Goal: Information Seeking & Learning: Understand process/instructions

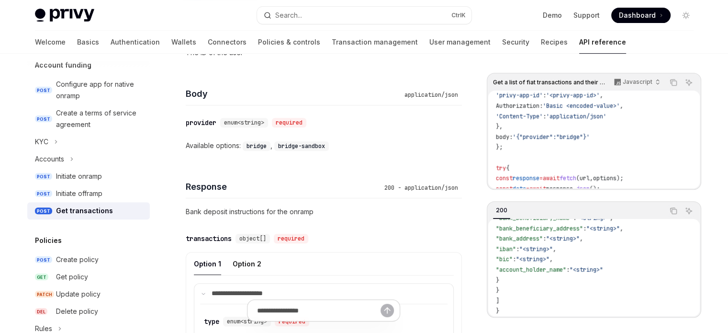
click at [537, 128] on code "const url = 'https://[DOMAIN_NAME]/v1/users/{user_id}/fiat/status' ; const opti…" at bounding box center [615, 142] width 238 height 186
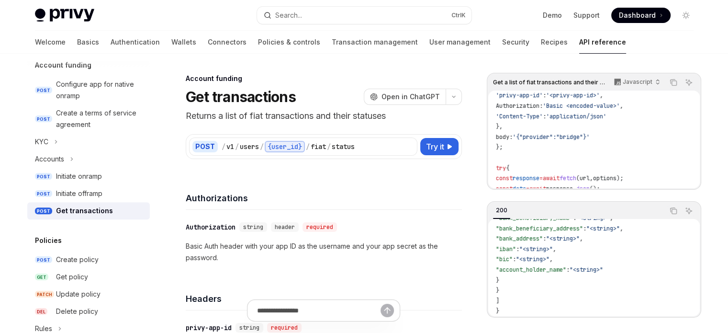
scroll to position [48, 0]
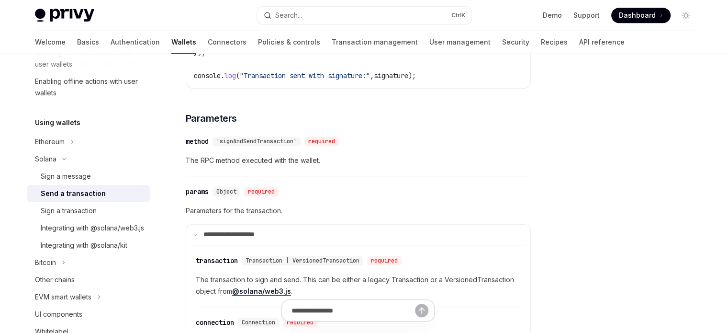
scroll to position [623, 0]
click at [190, 121] on span "Parameters" at bounding box center [211, 118] width 51 height 13
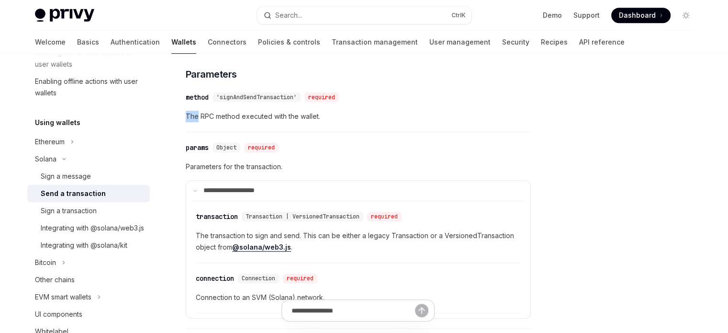
scroll to position [668, 0]
drag, startPoint x: 190, startPoint y: 121, endPoint x: 222, endPoint y: 125, distance: 32.4
click at [218, 123] on div "​ method 'signAndSendTransaction' required The RPC method executed with the wal…" at bounding box center [358, 108] width 345 height 45
click at [305, 152] on div "​ params Object required" at bounding box center [354, 146] width 336 height 11
click at [192, 171] on span "Parameters for the transaction." at bounding box center [358, 165] width 345 height 11
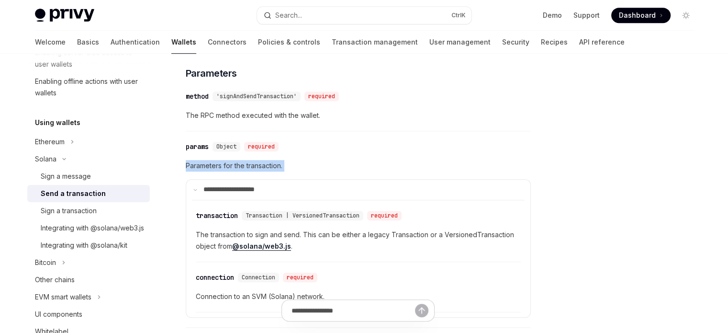
drag, startPoint x: 192, startPoint y: 173, endPoint x: 319, endPoint y: 163, distance: 127.3
click at [319, 163] on div "**********" at bounding box center [358, 232] width 345 height 192
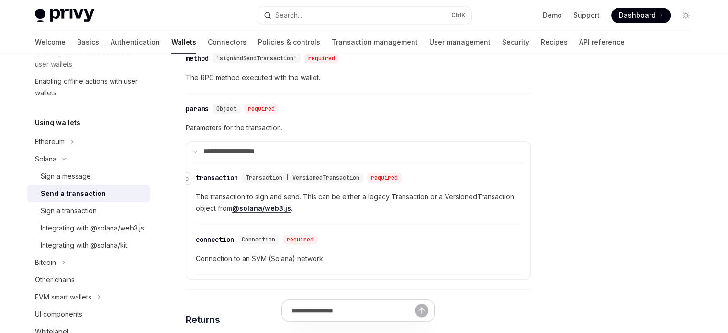
scroll to position [715, 0]
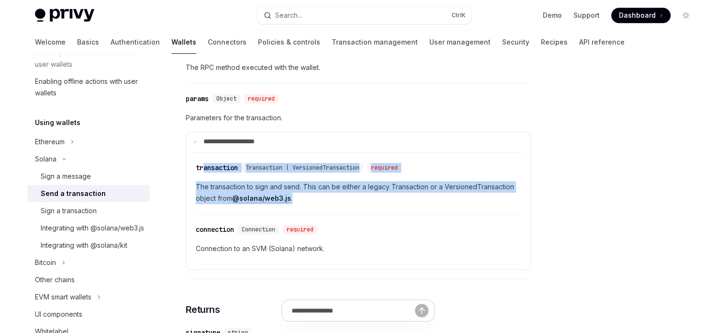
drag, startPoint x: 204, startPoint y: 171, endPoint x: 332, endPoint y: 210, distance: 133.1
click at [311, 206] on div "​ transaction Transaction | VersionedTransaction required The transaction to si…" at bounding box center [358, 185] width 325 height 57
click at [368, 214] on div "​ transaction Transaction | VersionedTransaction required The transaction to si…" at bounding box center [358, 185] width 325 height 57
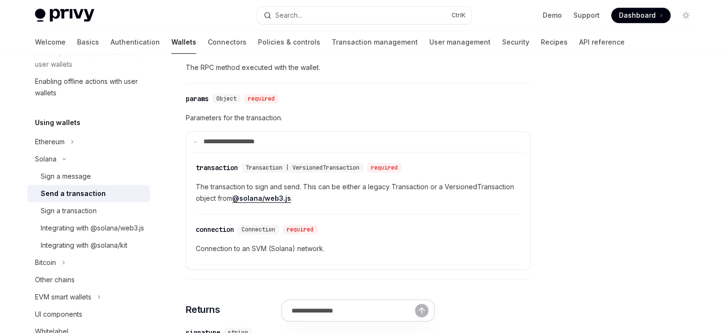
click at [208, 187] on span "The transaction to sign and send. This can be either a legacy Transaction or a …" at bounding box center [358, 192] width 325 height 23
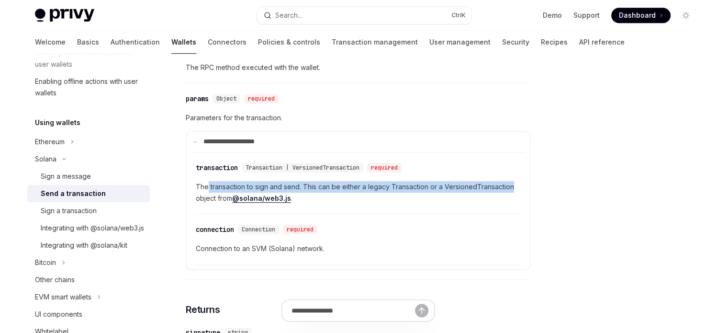
drag, startPoint x: 208, startPoint y: 187, endPoint x: 463, endPoint y: 192, distance: 254.3
click at [463, 192] on span "The transaction to sign and send. This can be either a legacy Transaction or a …" at bounding box center [358, 192] width 325 height 23
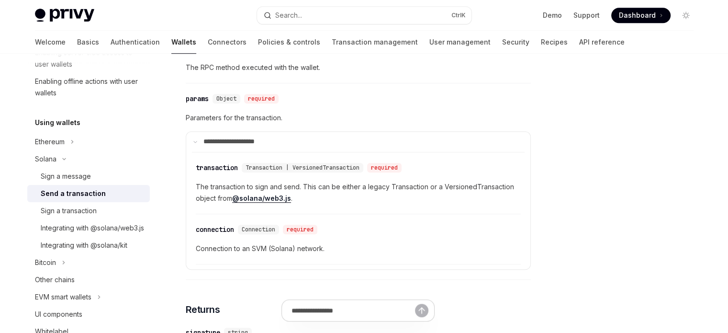
click at [267, 202] on link "@solana/web3.js" at bounding box center [261, 198] width 59 height 9
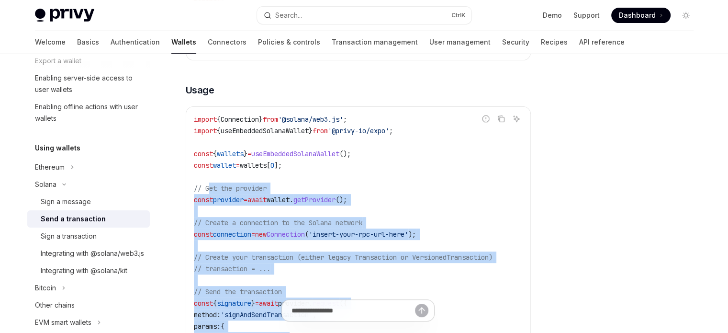
scroll to position [287, 0]
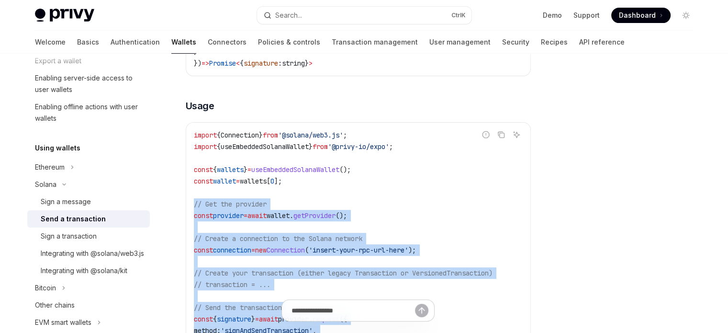
drag, startPoint x: 217, startPoint y: 250, endPoint x: 193, endPoint y: 204, distance: 51.2
click at [194, 204] on code "import { Connection } from '@solana/web3.js' ; import { useEmbeddedSolanaWallet…" at bounding box center [358, 272] width 329 height 287
copy code "// Get the provider const provider = await wallet . getProvider (); // Create a…"
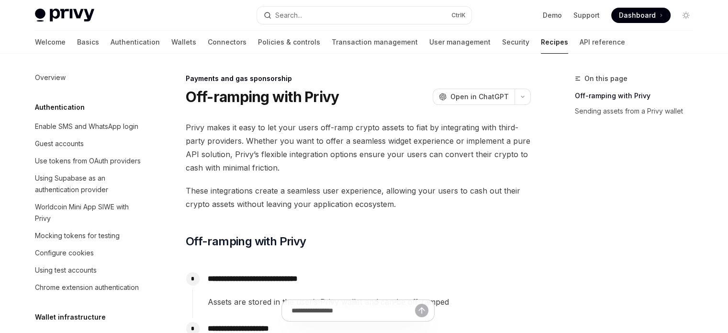
scroll to position [820, 0]
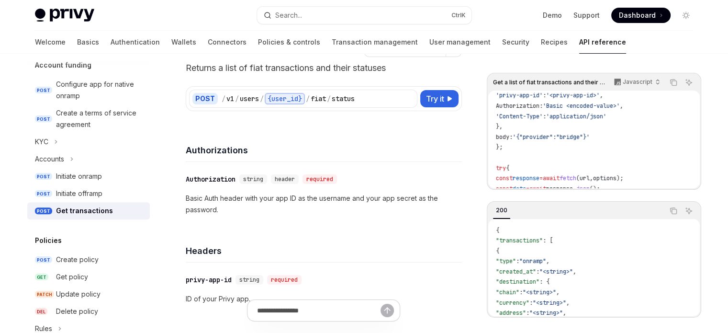
scroll to position [281, 0]
